Goal: Transaction & Acquisition: Purchase product/service

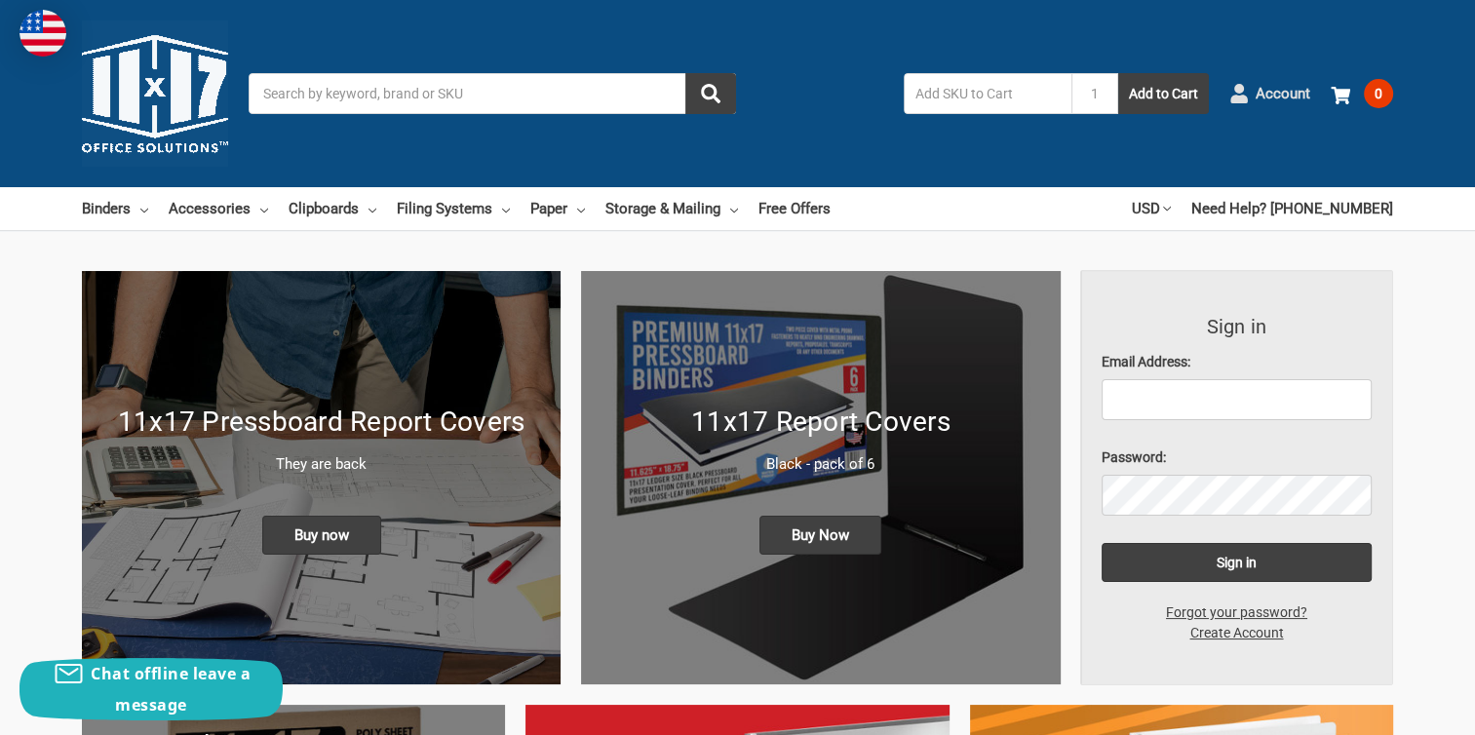
click at [1294, 96] on span "Account" at bounding box center [1282, 94] width 55 height 22
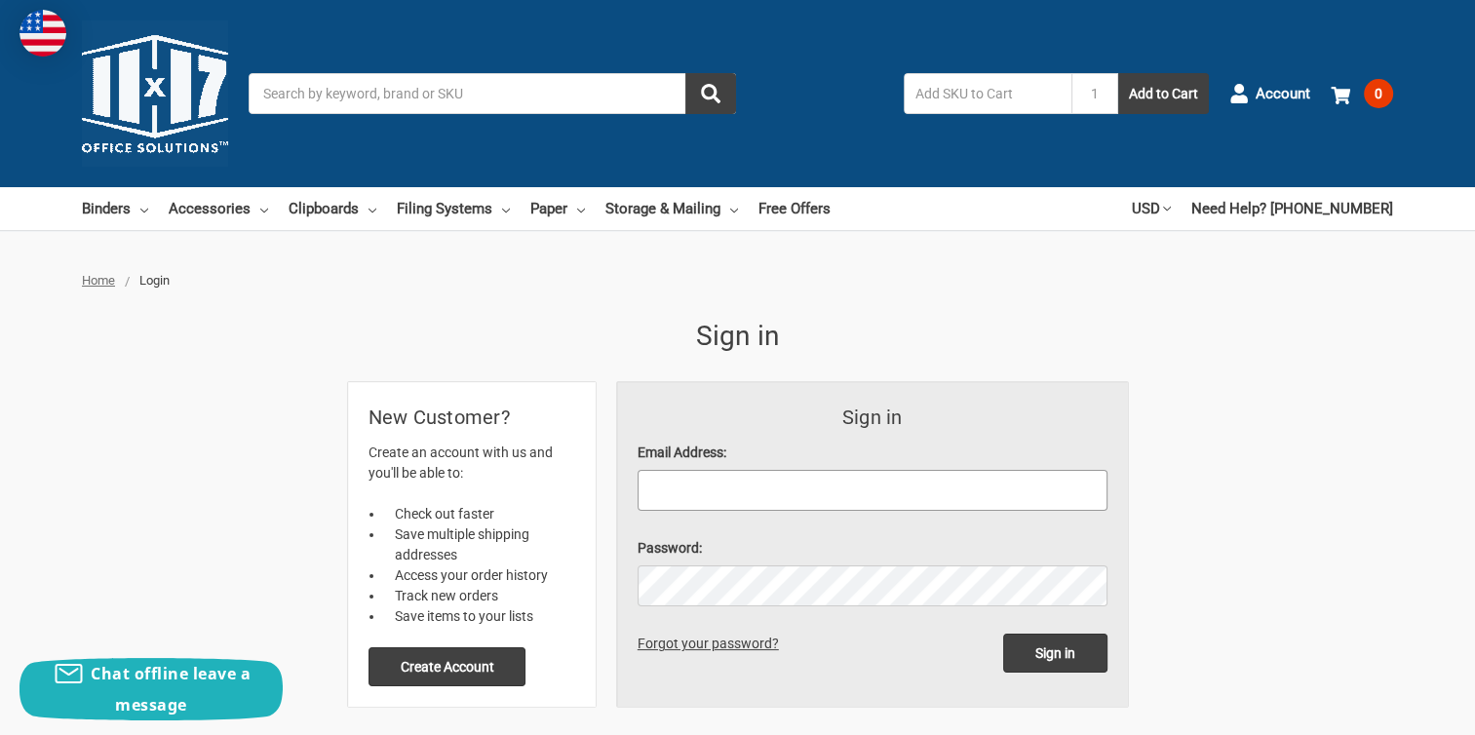
click at [657, 489] on input "Email Address:" at bounding box center [872, 490] width 470 height 41
type input "wendi.mckenna@sourceot.com"
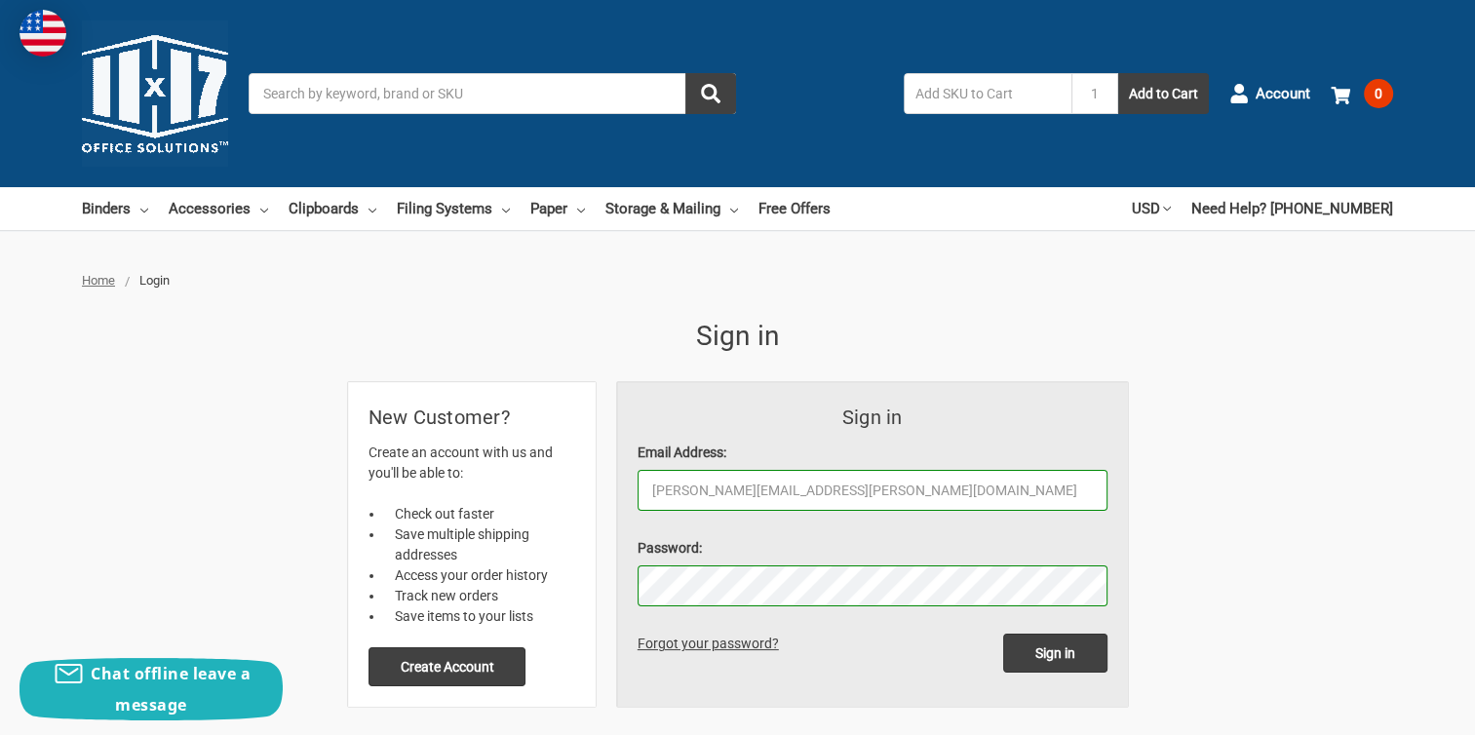
click at [1003, 634] on input "Sign in" at bounding box center [1055, 653] width 104 height 39
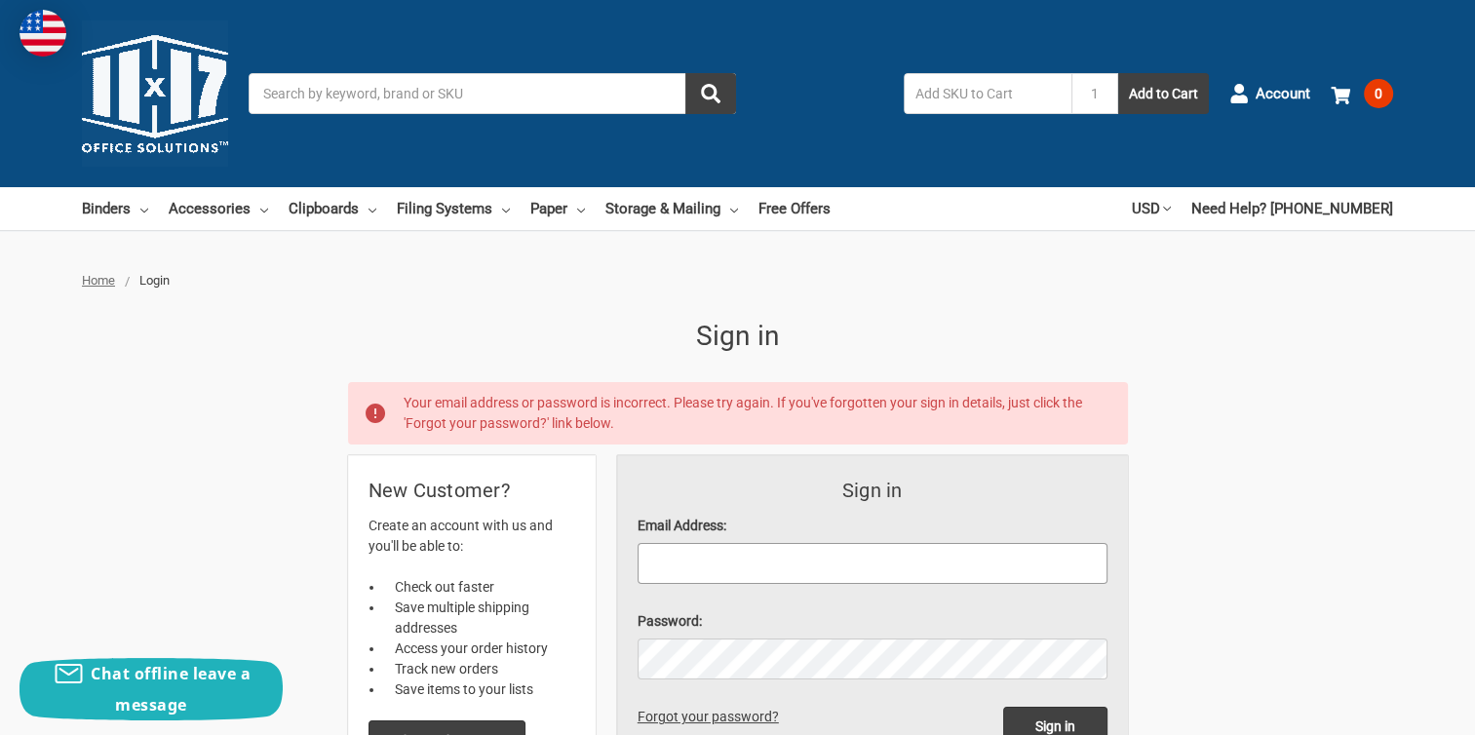
click at [692, 550] on input "Email Address:" at bounding box center [872, 563] width 470 height 41
type input "wendi.mckenna@sourceot.com"
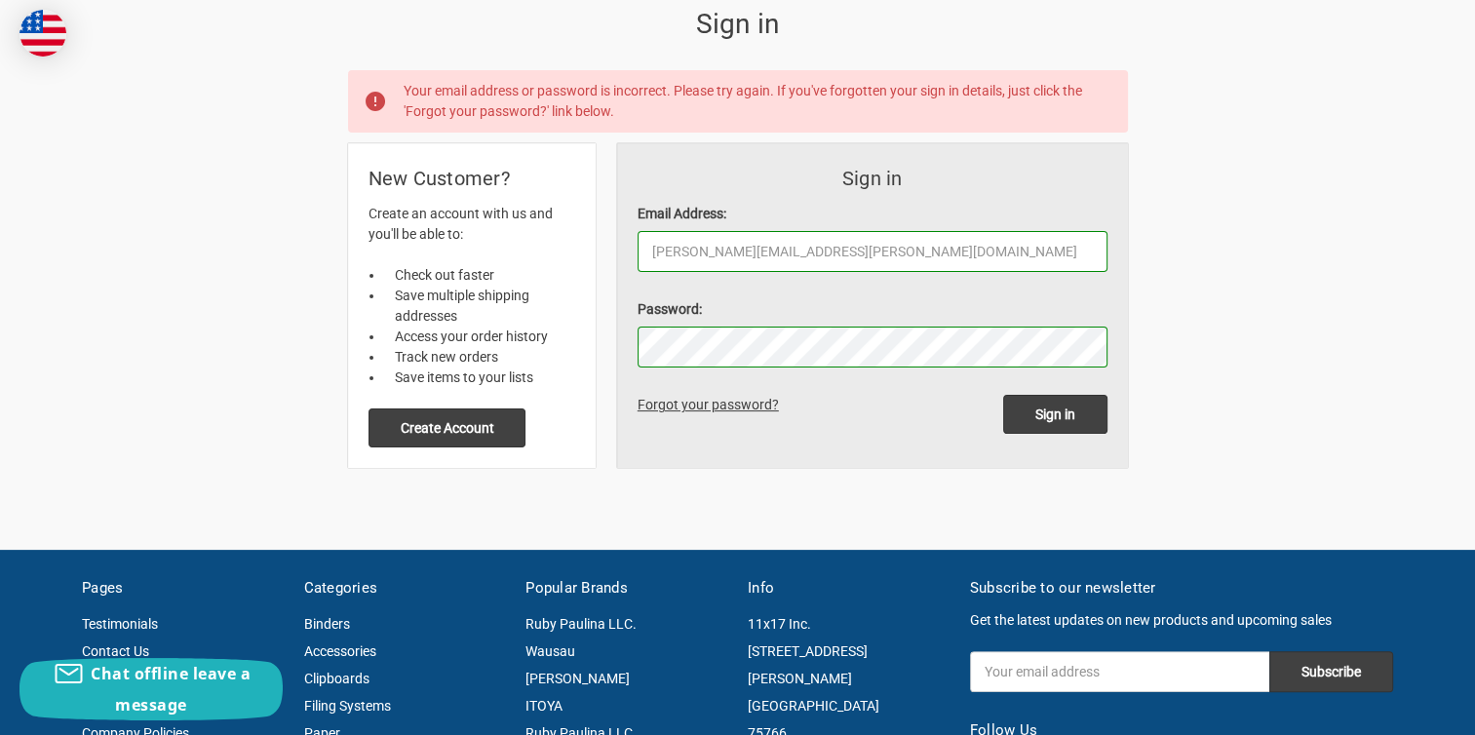
scroll to position [390, 0]
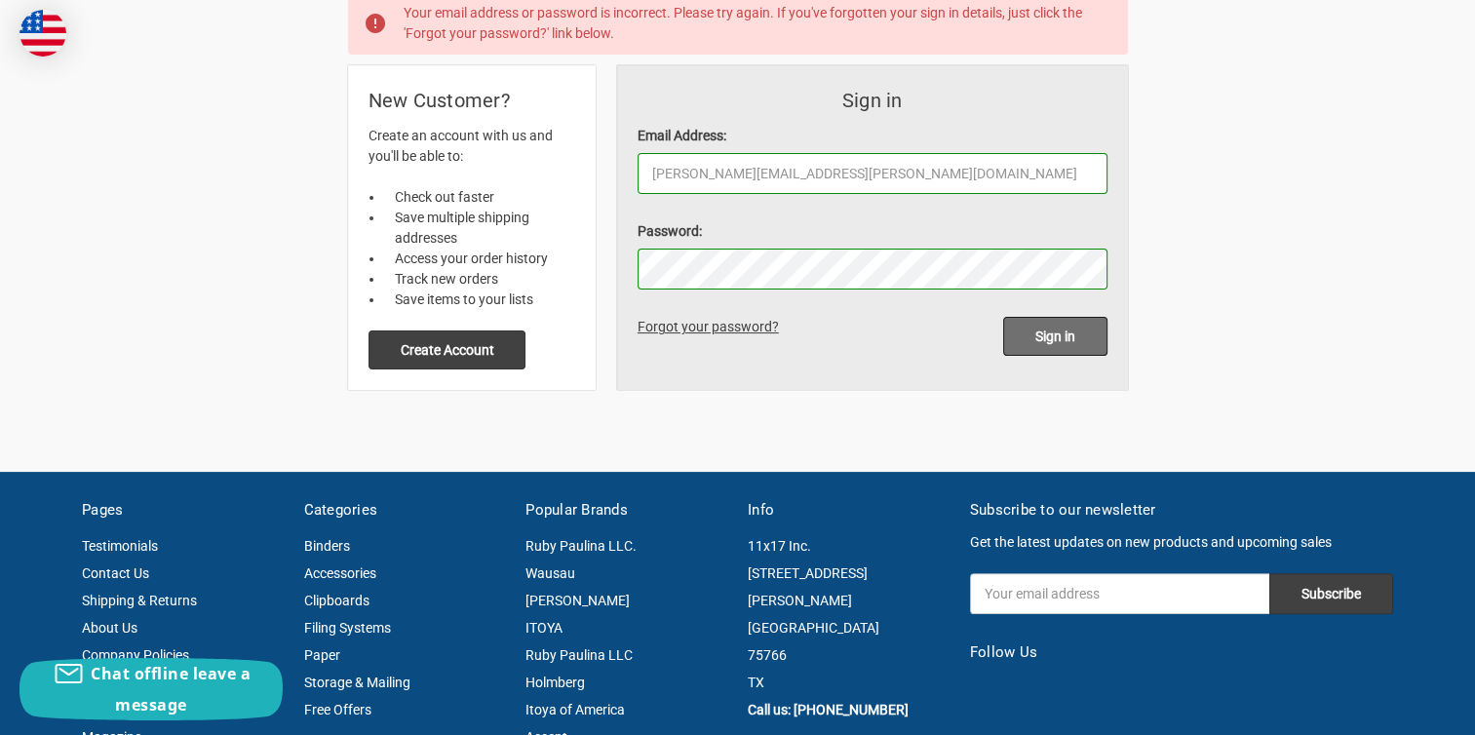
click at [1053, 342] on input "Sign in" at bounding box center [1055, 336] width 104 height 39
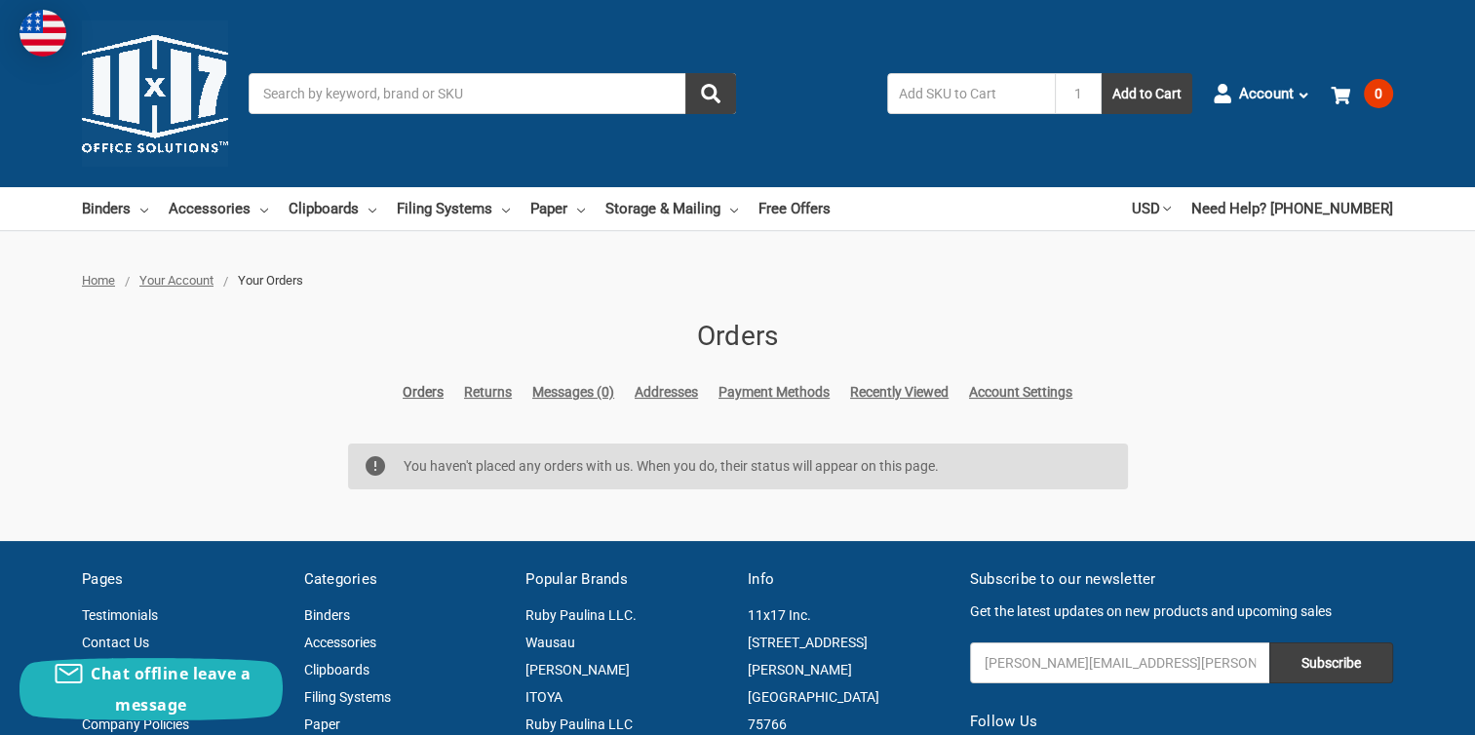
click at [331, 97] on input "Search" at bounding box center [492, 93] width 487 height 41
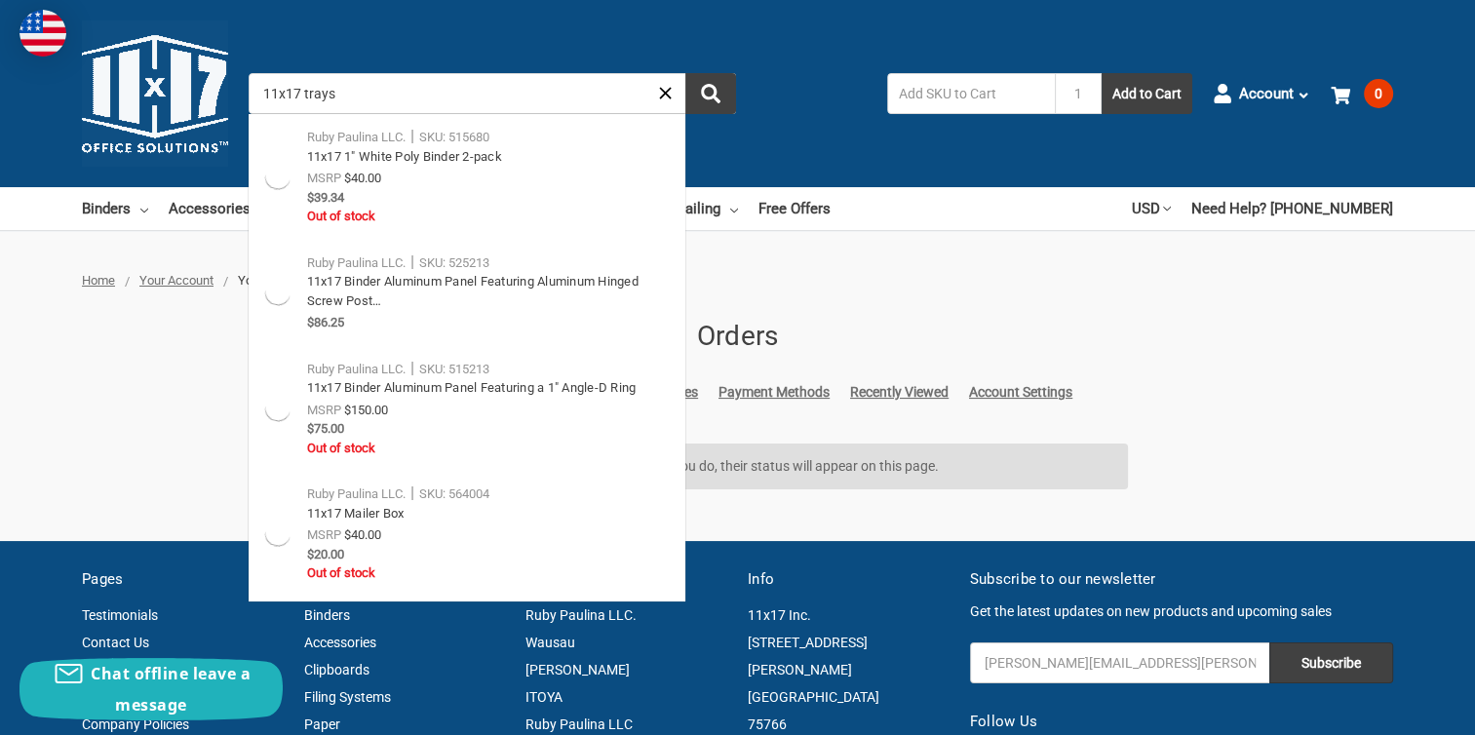
type input "11x17 trays"
click at [685, 73] on button "submit" at bounding box center [710, 93] width 51 height 41
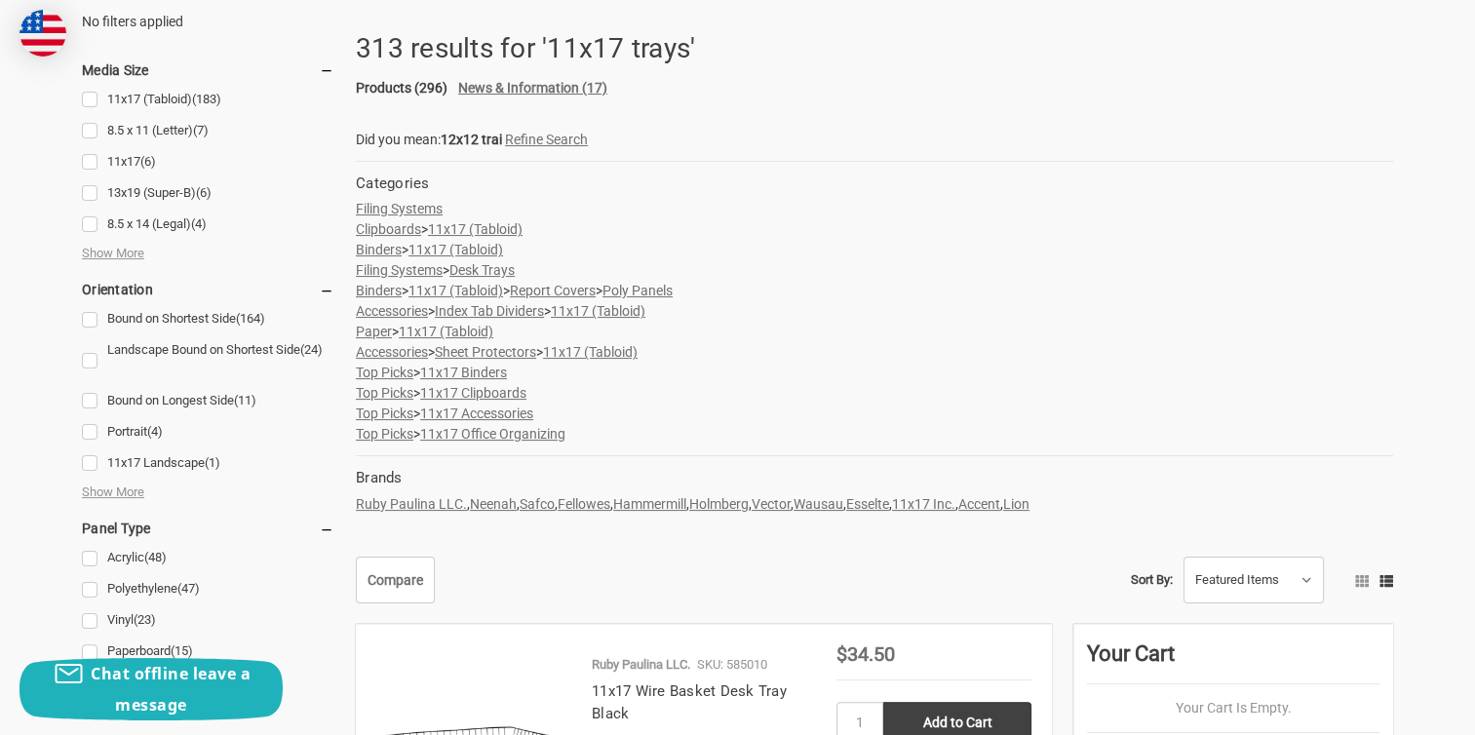
scroll to position [682, 0]
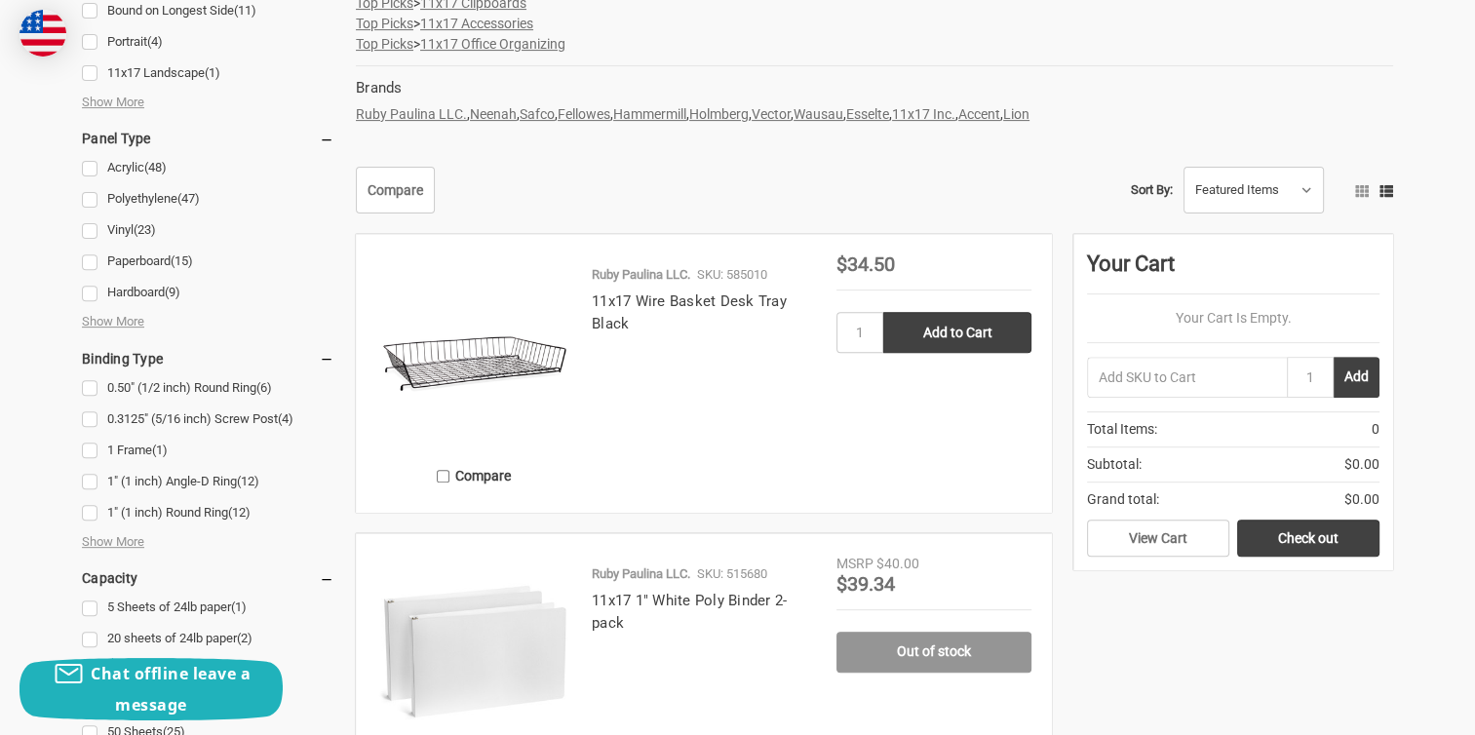
click at [486, 371] on img at bounding box center [473, 351] width 195 height 195
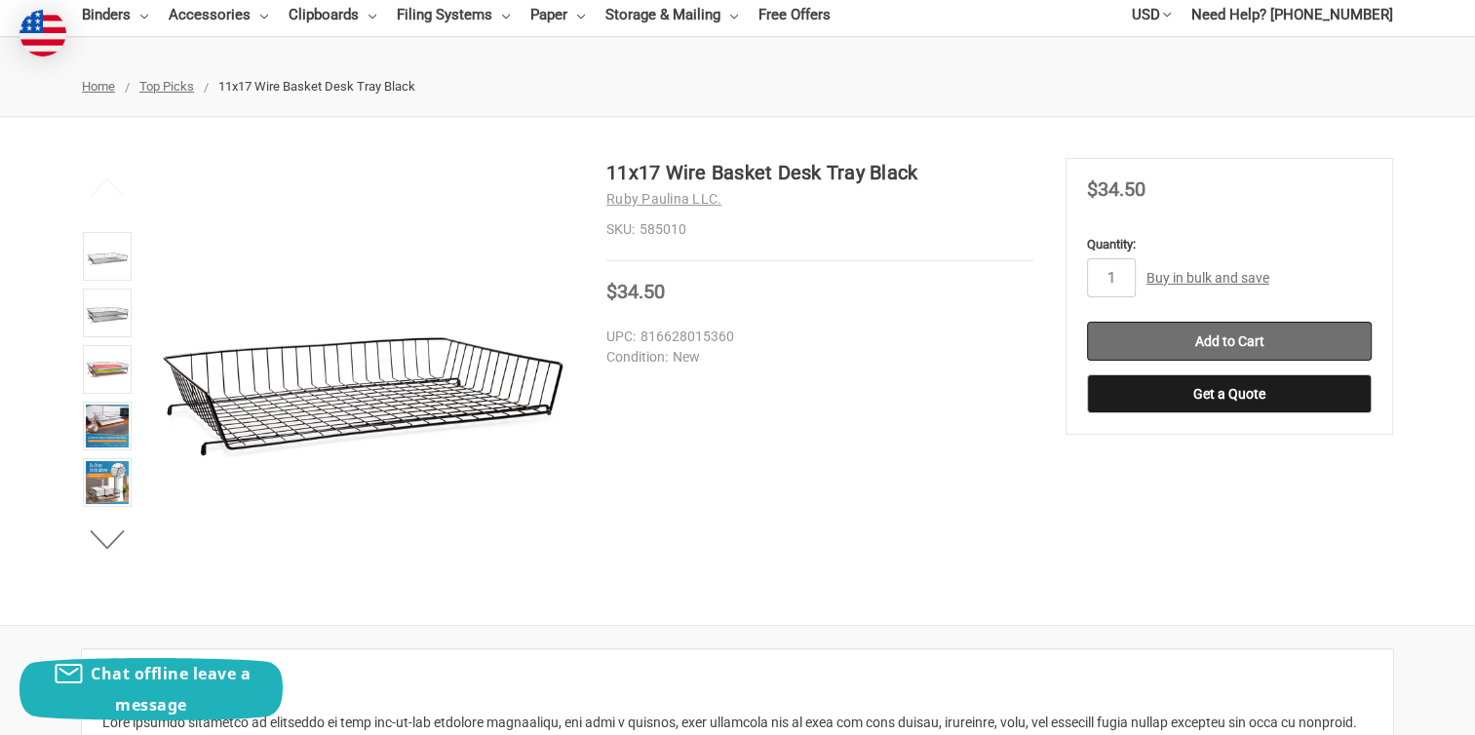
scroll to position [195, 0]
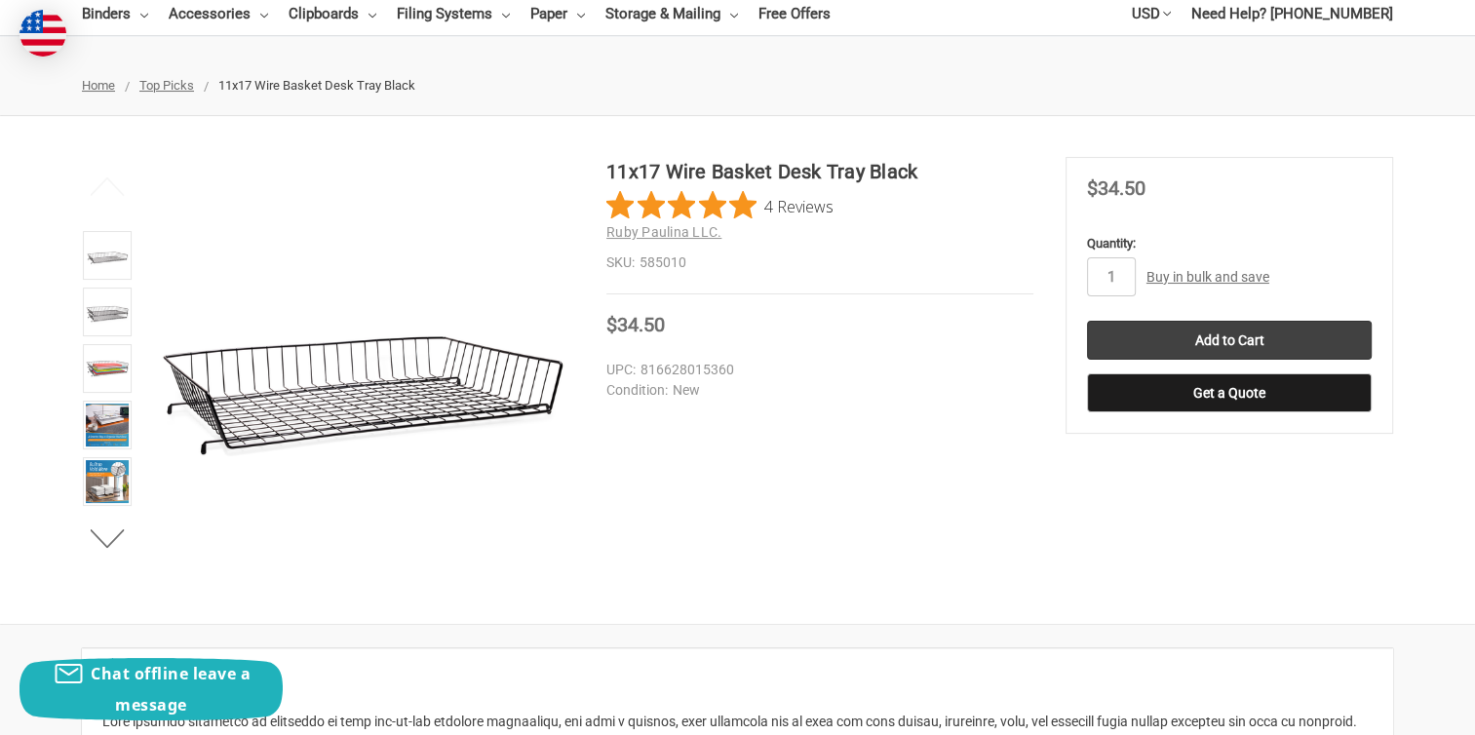
click at [1191, 269] on link "Buy in bulk and save" at bounding box center [1207, 277] width 123 height 16
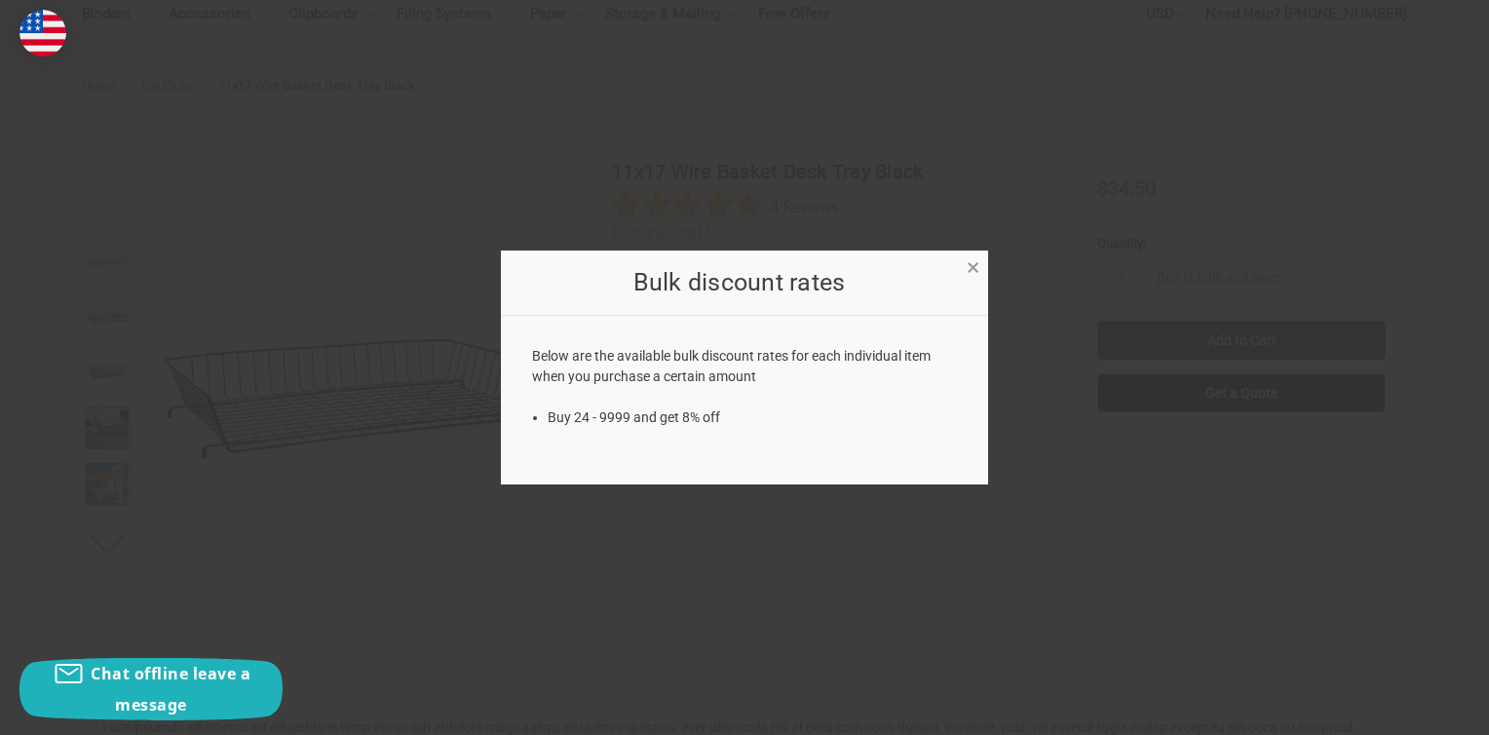
click at [972, 261] on span "×" at bounding box center [973, 267] width 13 height 28
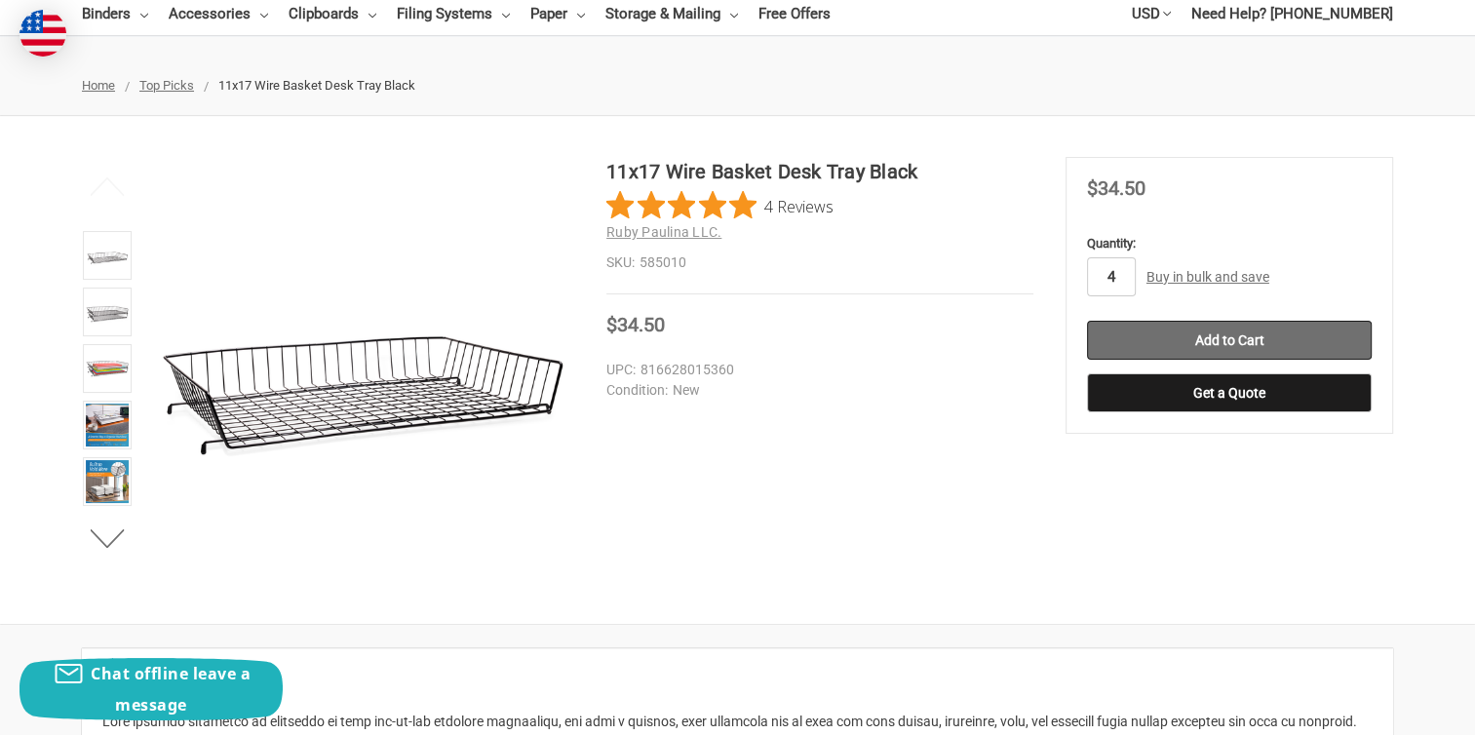
type input "4"
click at [1244, 339] on input "Add to Cart" at bounding box center [1229, 340] width 285 height 39
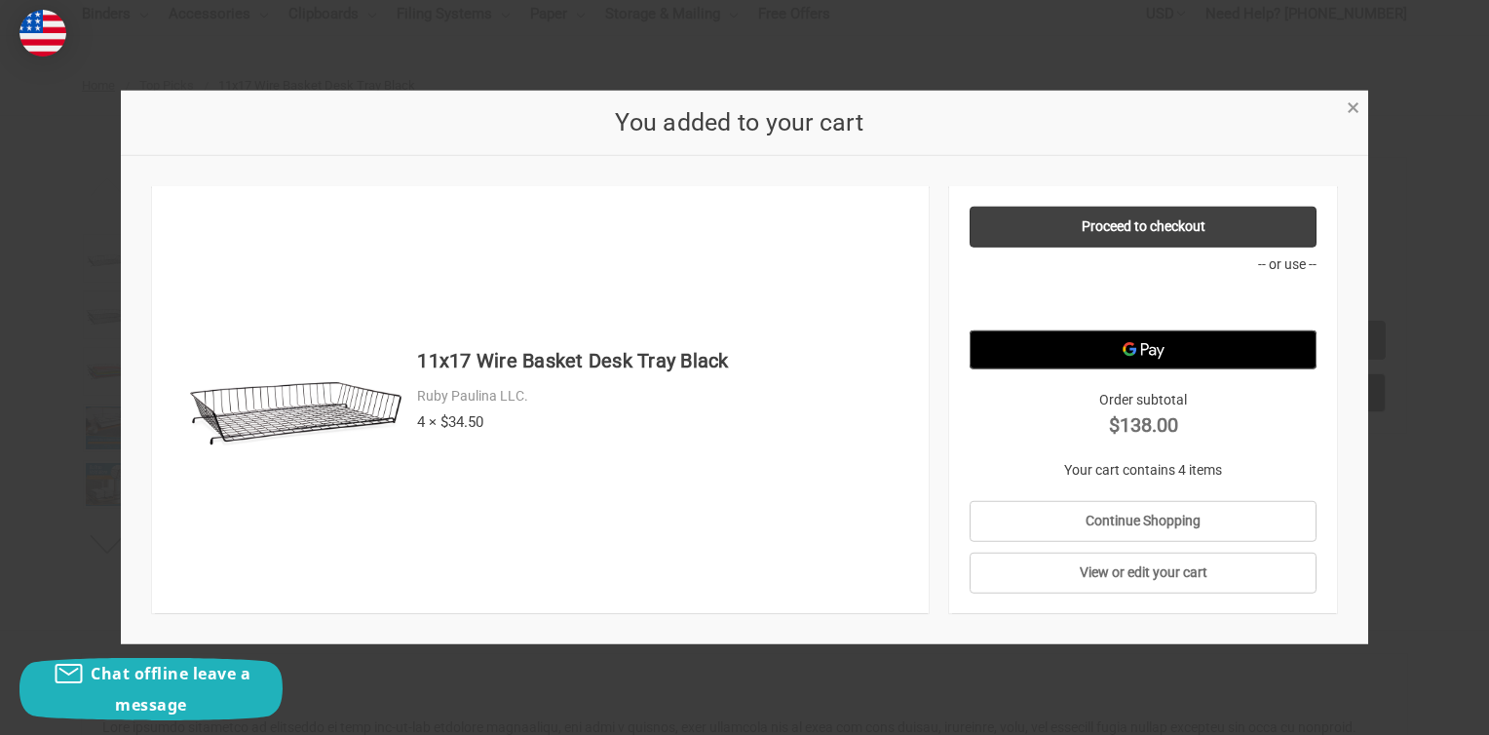
click at [1357, 107] on span "×" at bounding box center [1353, 108] width 13 height 28
